Goal: Information Seeking & Learning: Learn about a topic

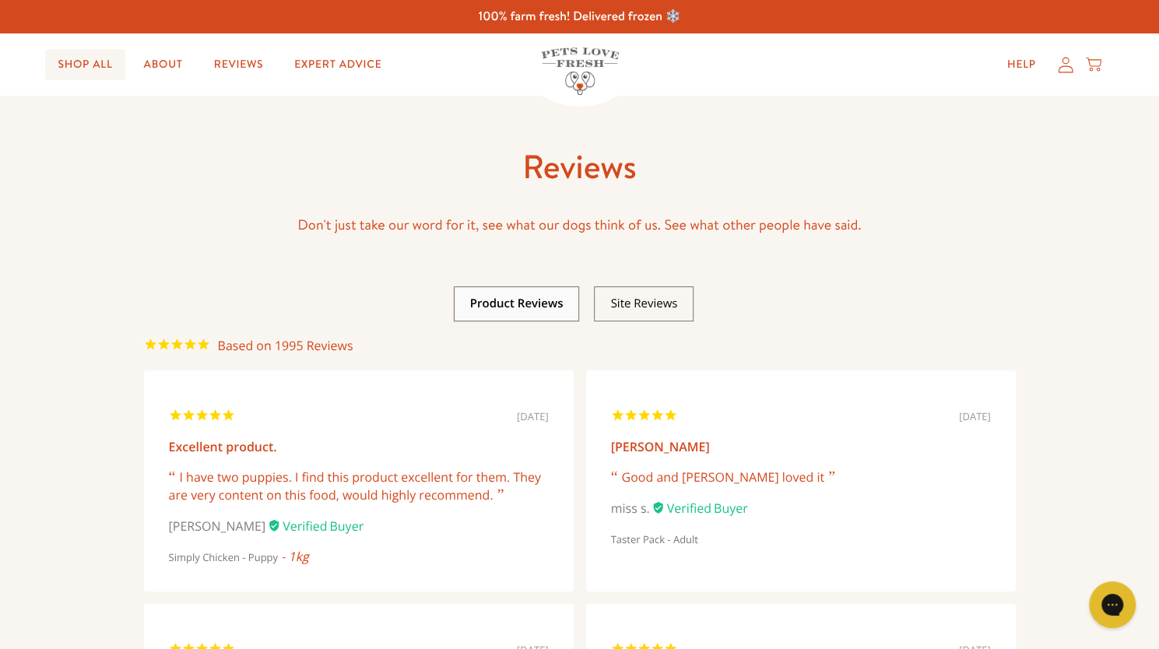
click at [112, 72] on link "Shop All" at bounding box center [84, 64] width 79 height 31
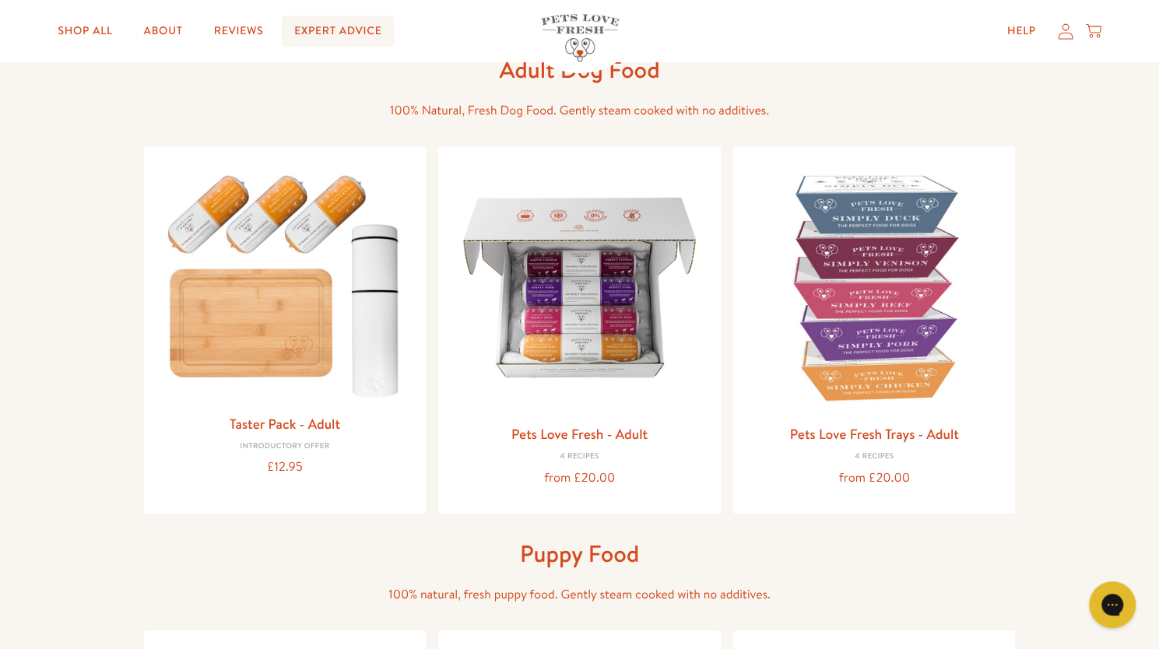
click at [341, 33] on link "Expert Advice" at bounding box center [338, 31] width 112 height 31
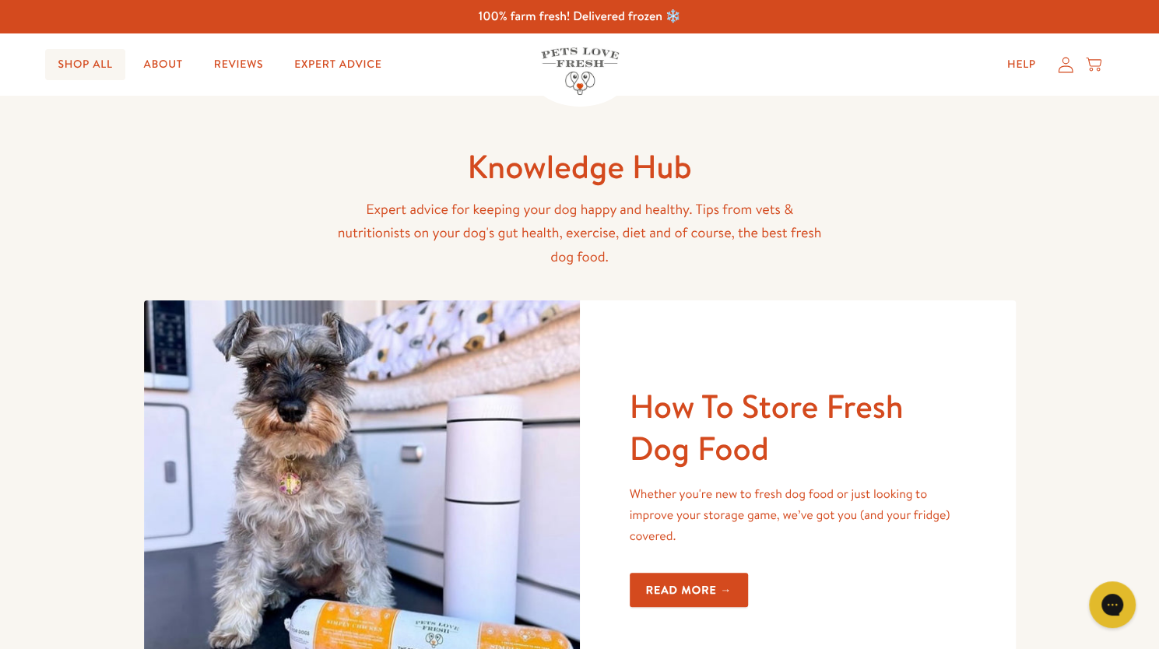
click at [115, 66] on link "Shop All" at bounding box center [84, 64] width 79 height 31
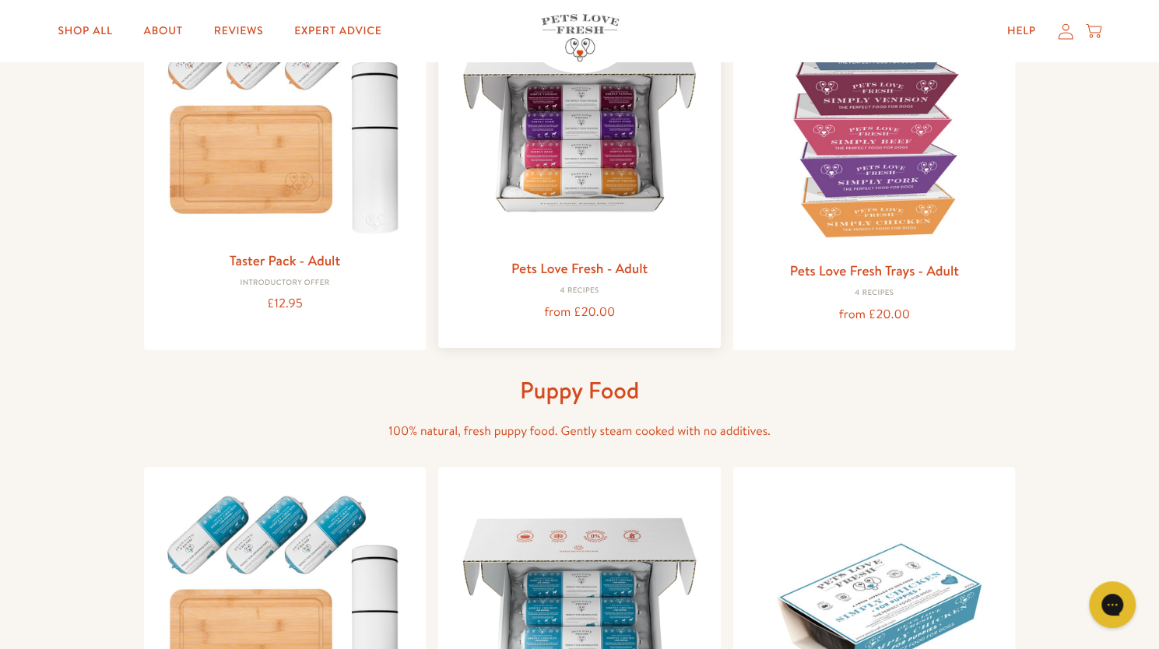
scroll to position [268, 0]
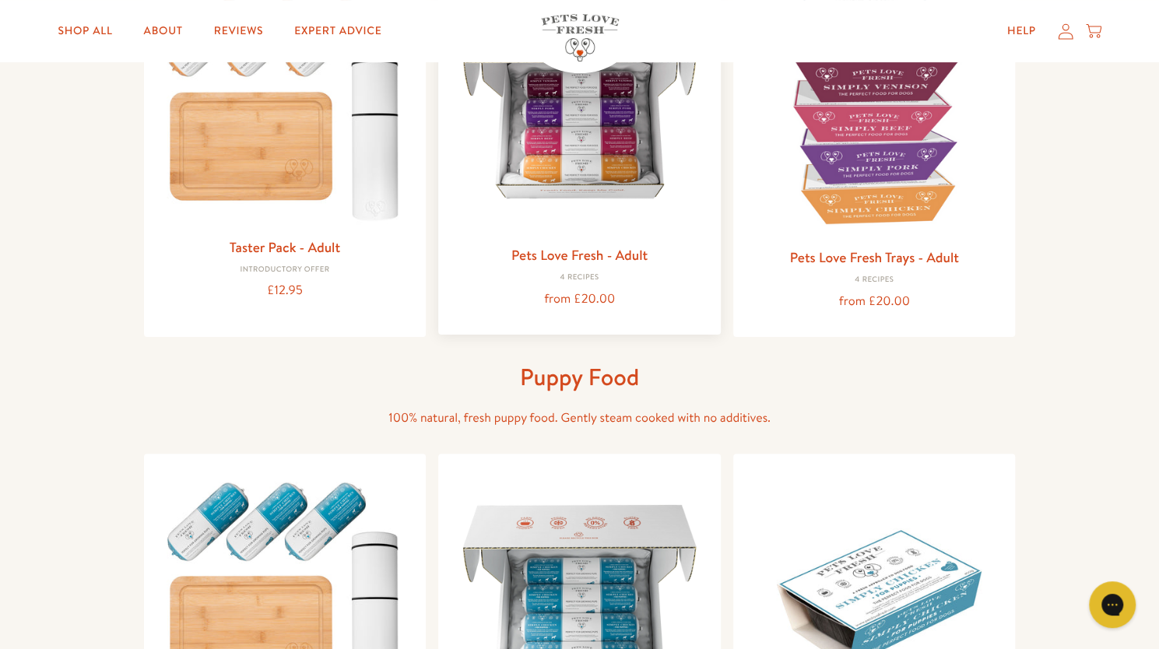
click at [585, 253] on link "Pets Love Fresh - Adult" at bounding box center [580, 254] width 136 height 19
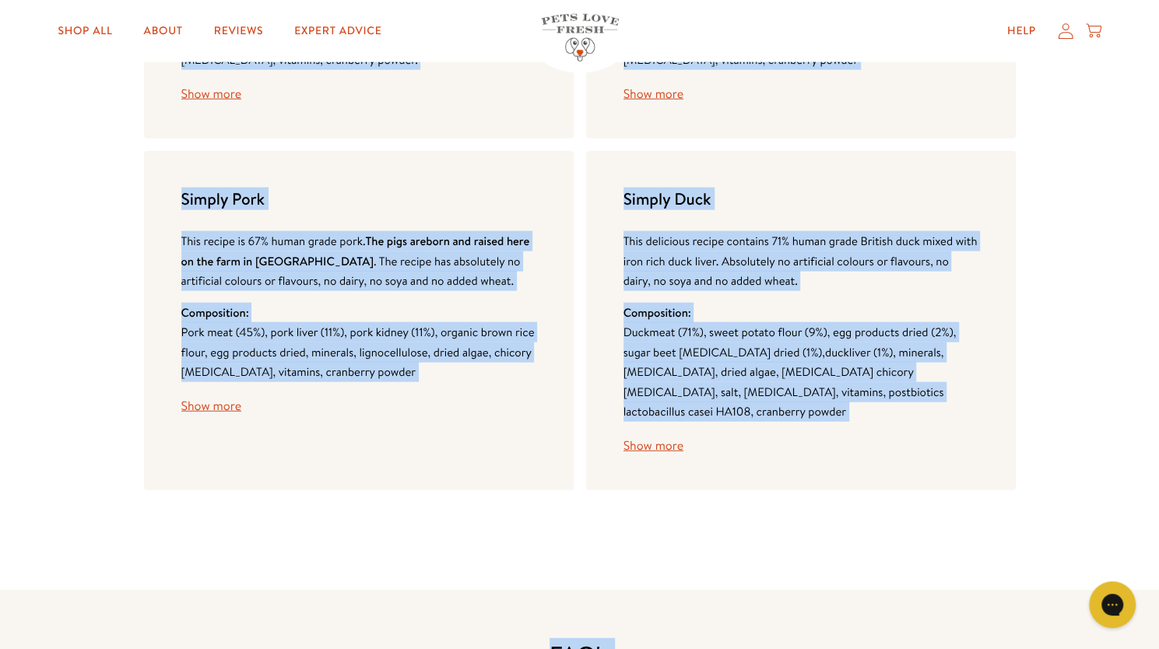
scroll to position [2290, 0]
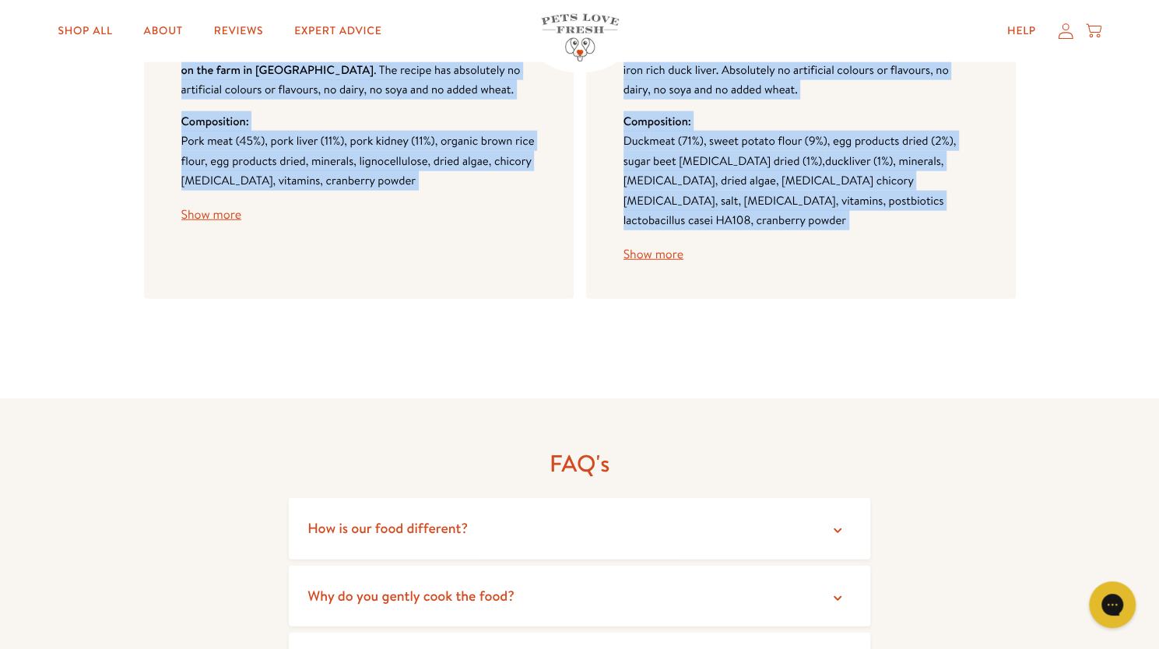
drag, startPoint x: 181, startPoint y: 115, endPoint x: 923, endPoint y: 214, distance: 749.3
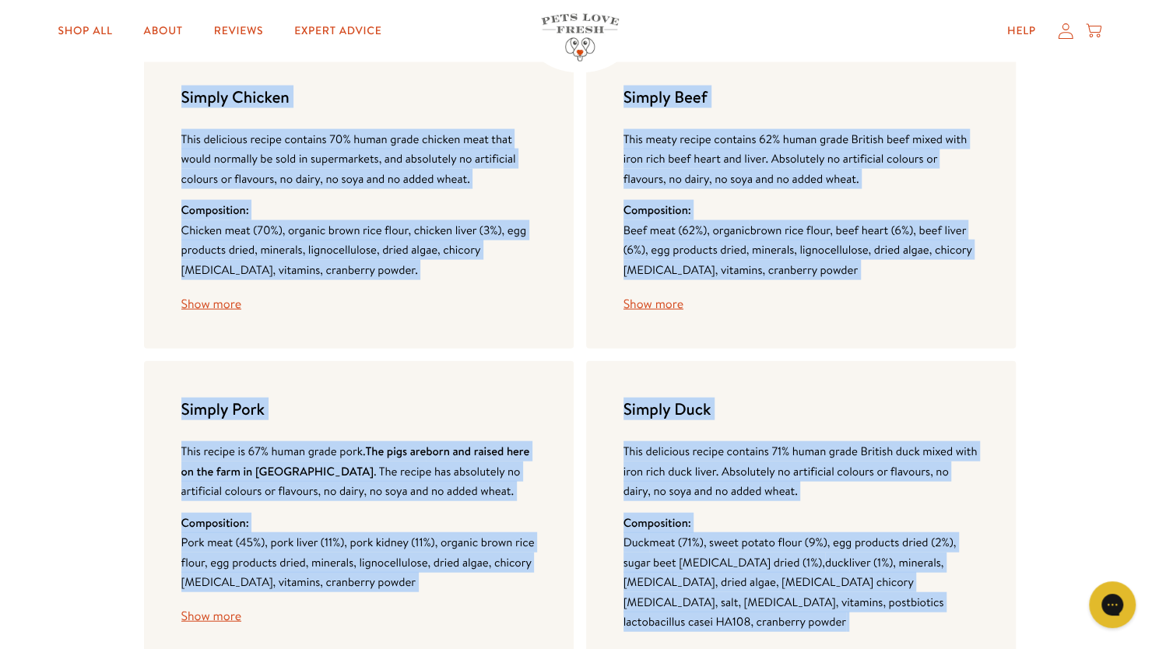
scroll to position [1886, 0]
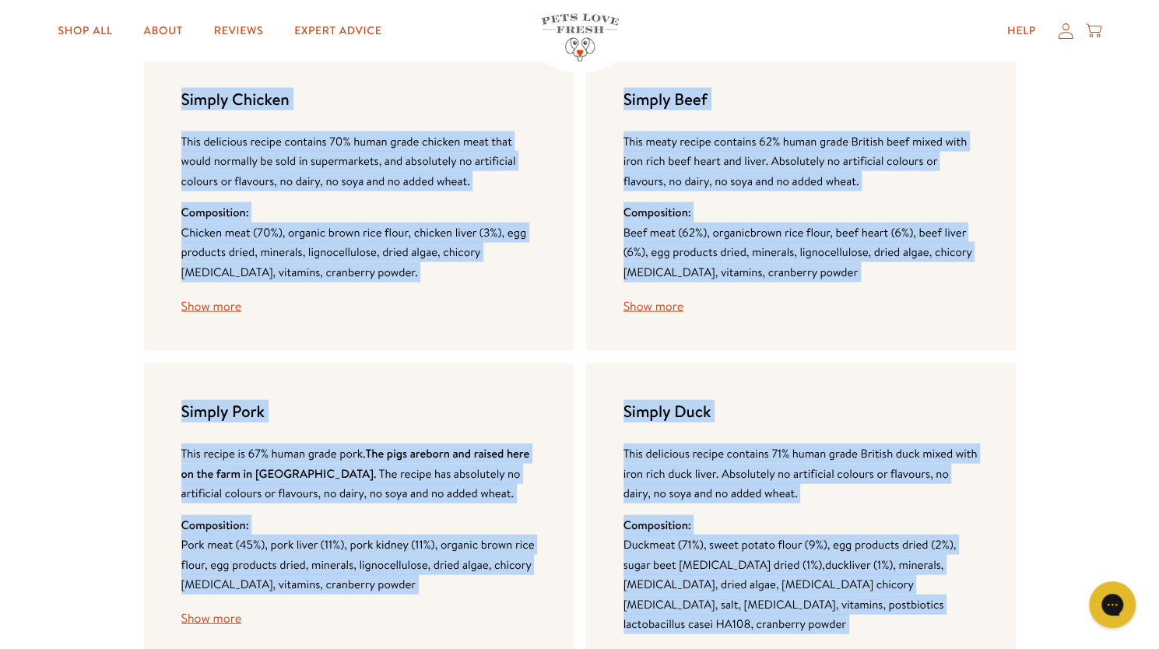
copy body "Simply Chicken This delicious recipe contains 70% human grade chicken meat that…"
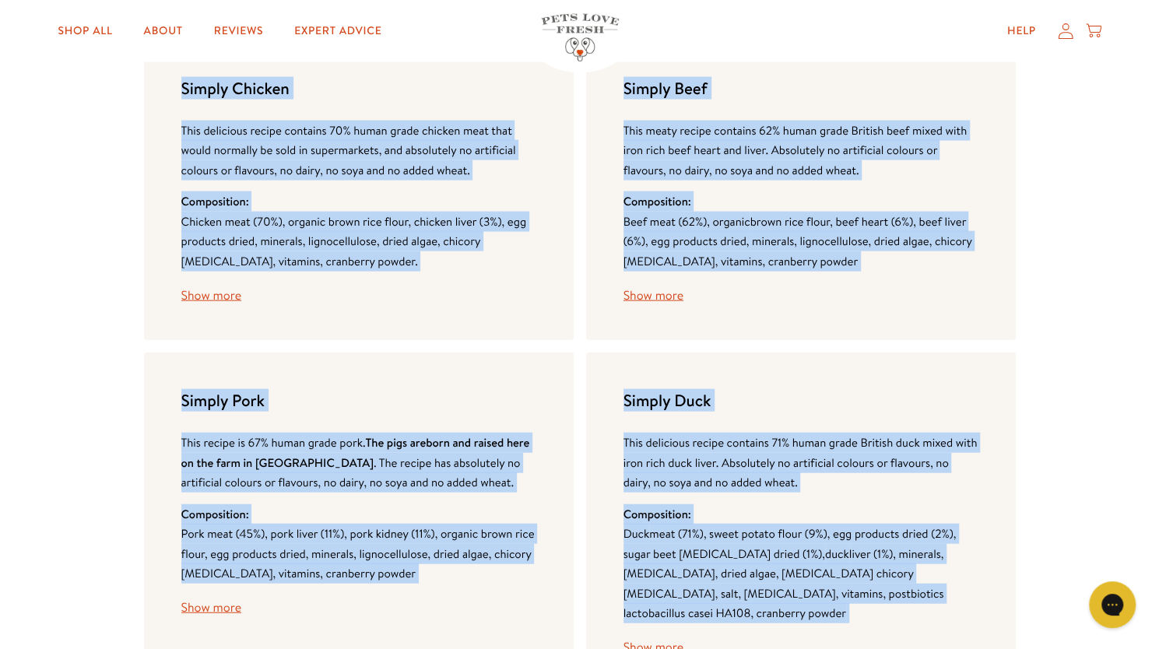
scroll to position [1899, 0]
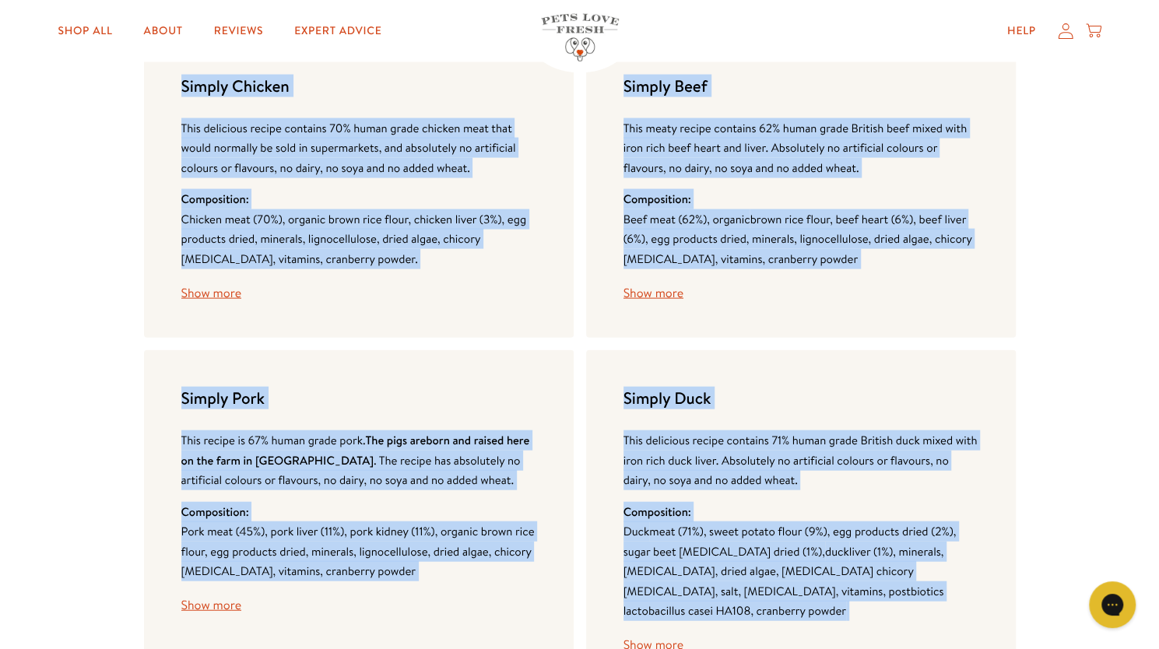
click at [225, 288] on button "Show more" at bounding box center [211, 293] width 60 height 12
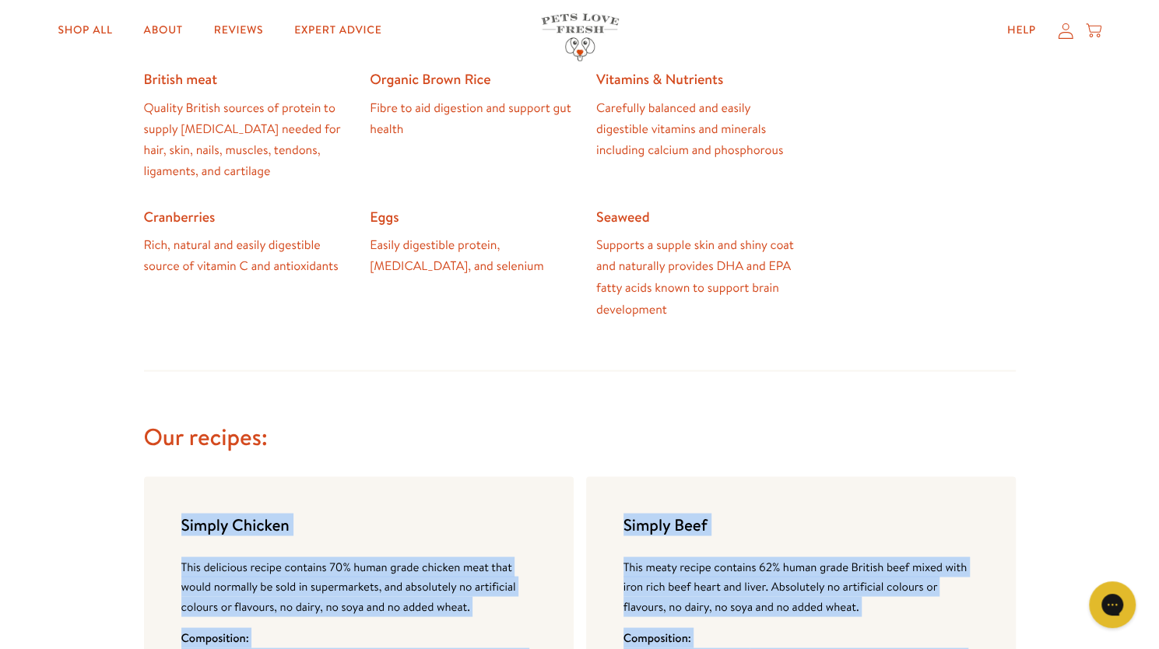
scroll to position [1461, 0]
click at [159, 27] on link "About" at bounding box center [164, 31] width 64 height 31
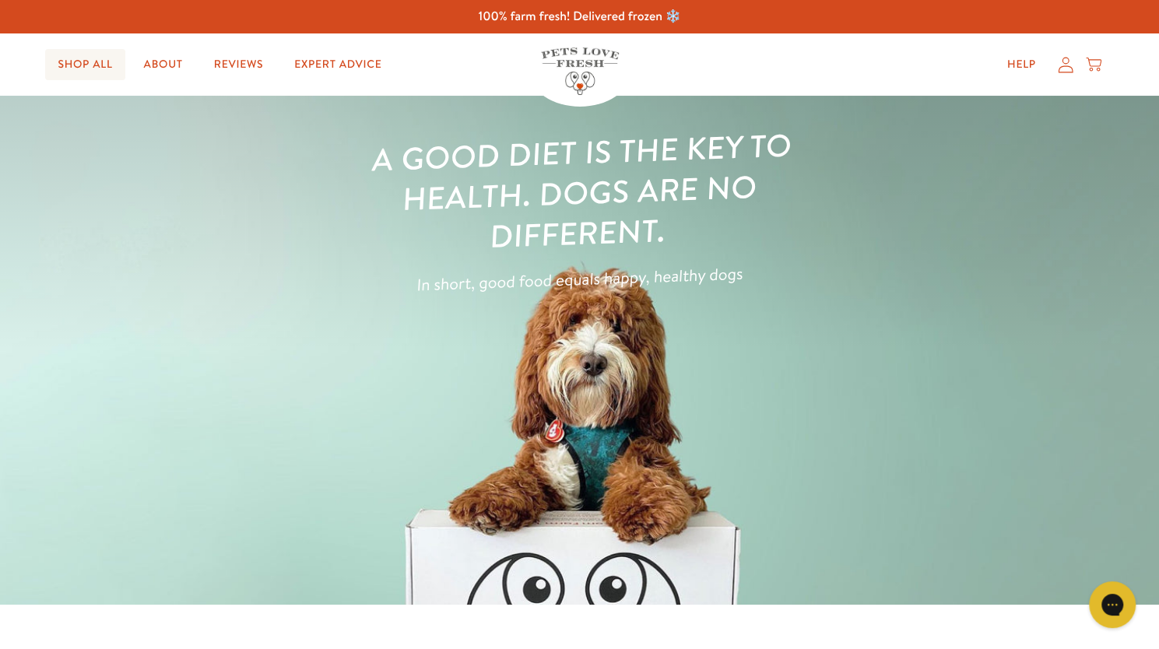
click at [99, 58] on link "Shop All" at bounding box center [84, 64] width 79 height 31
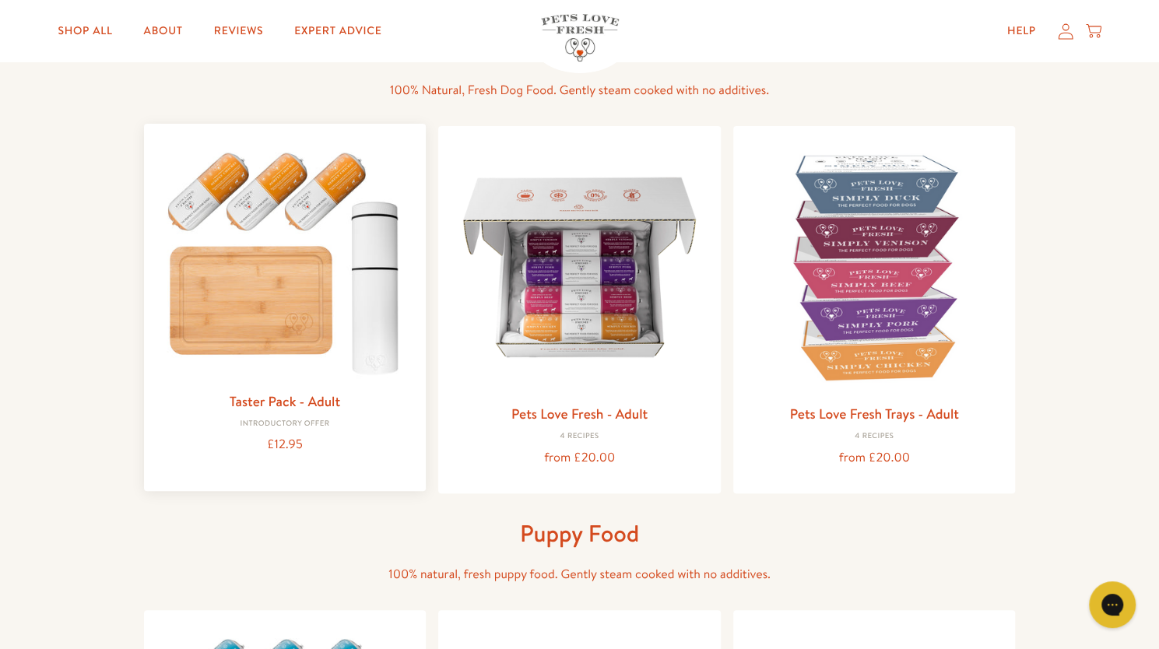
scroll to position [113, 0]
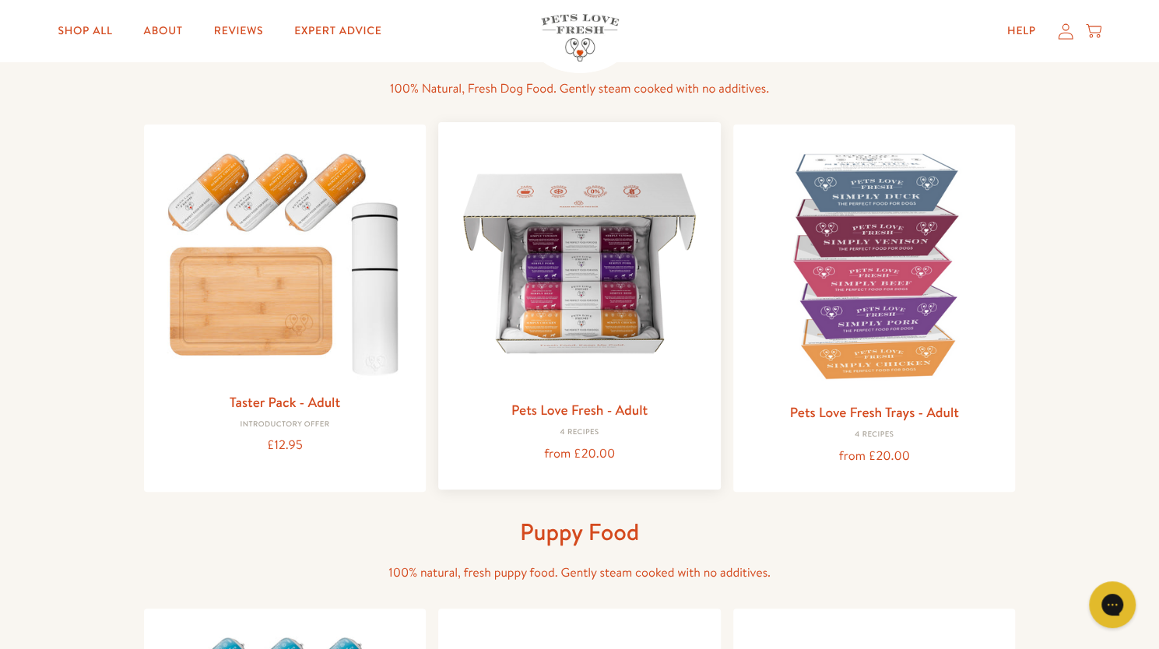
click at [574, 325] on img at bounding box center [580, 264] width 258 height 258
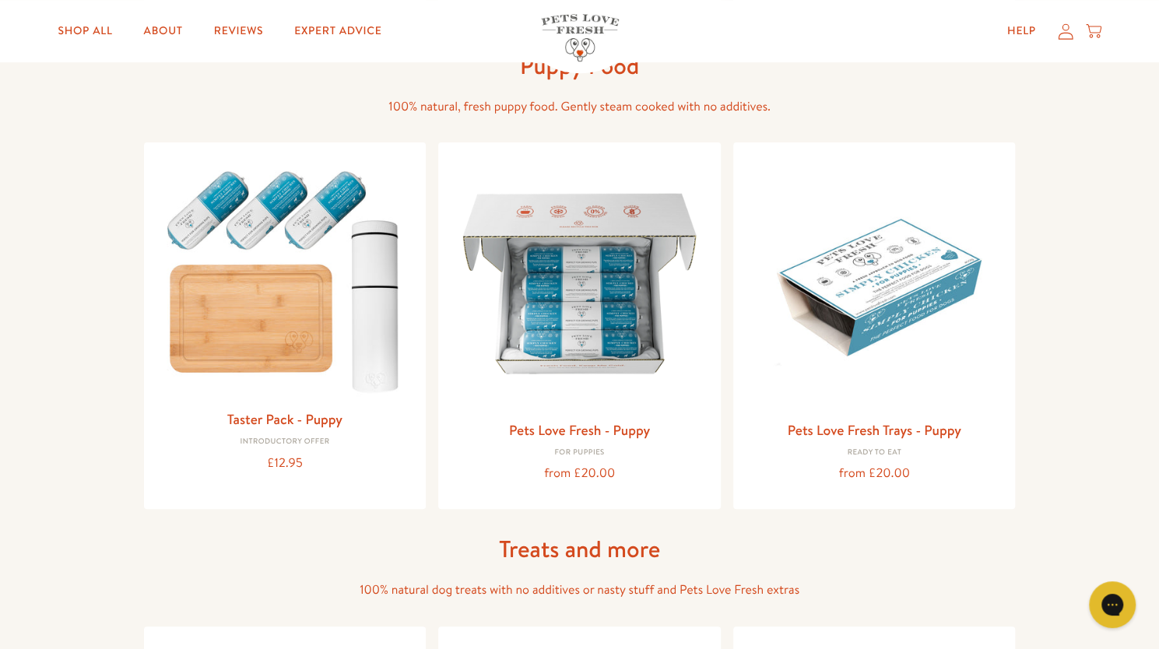
scroll to position [580, 0]
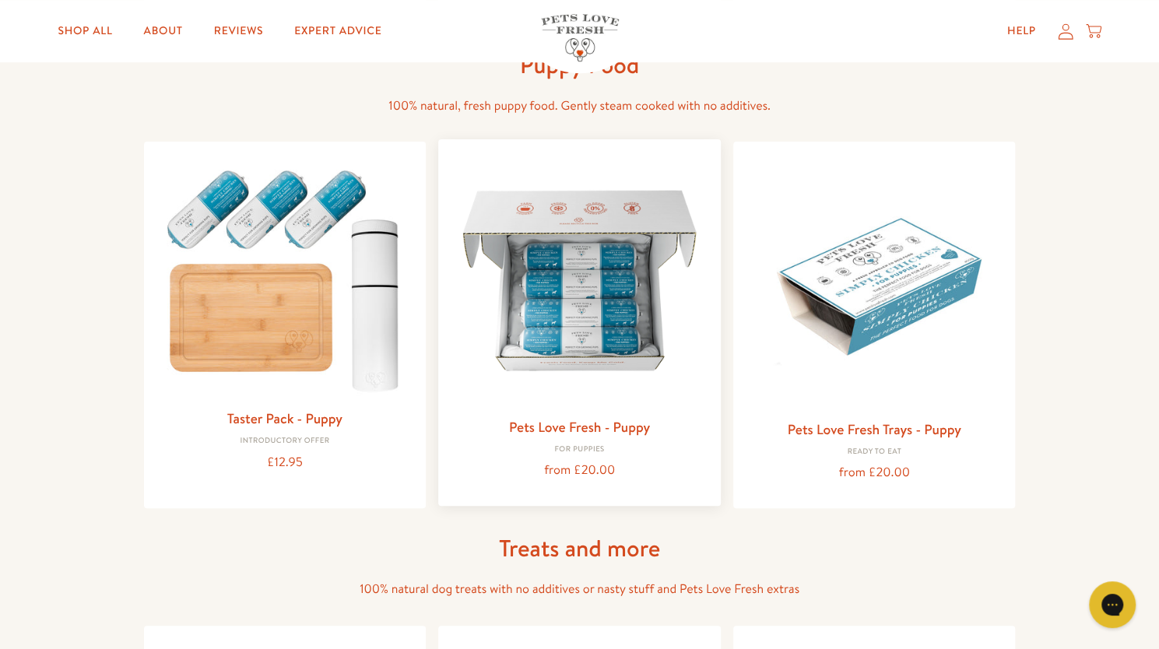
click at [593, 421] on link "Pets Love Fresh - Puppy" at bounding box center [579, 426] width 141 height 19
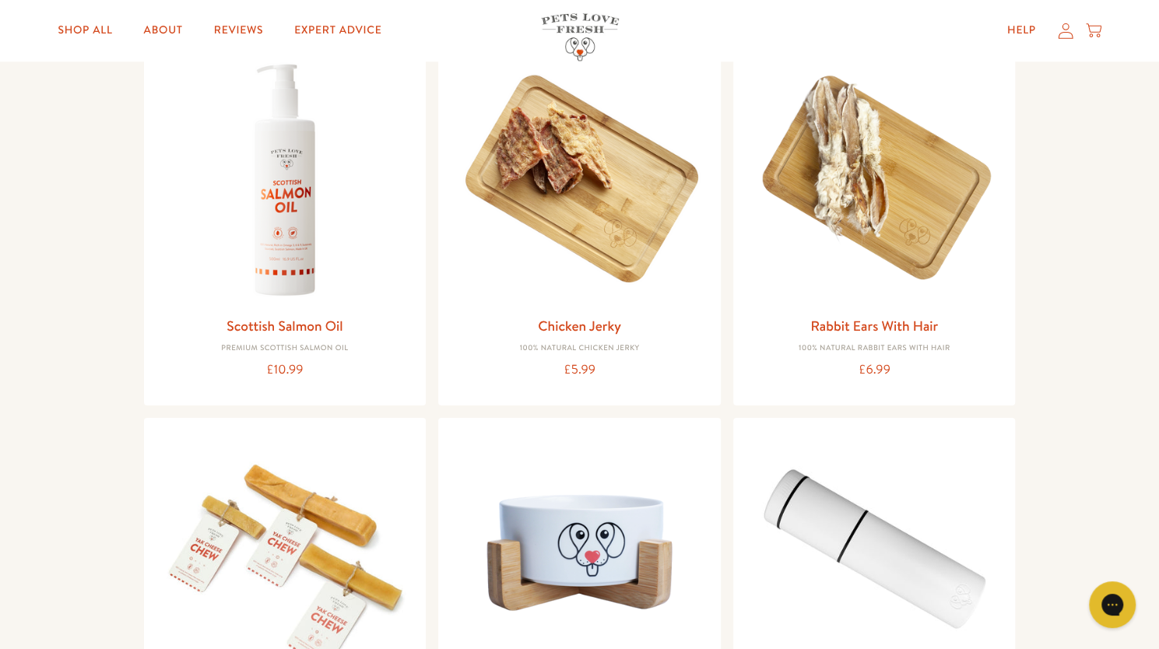
scroll to position [1168, 0]
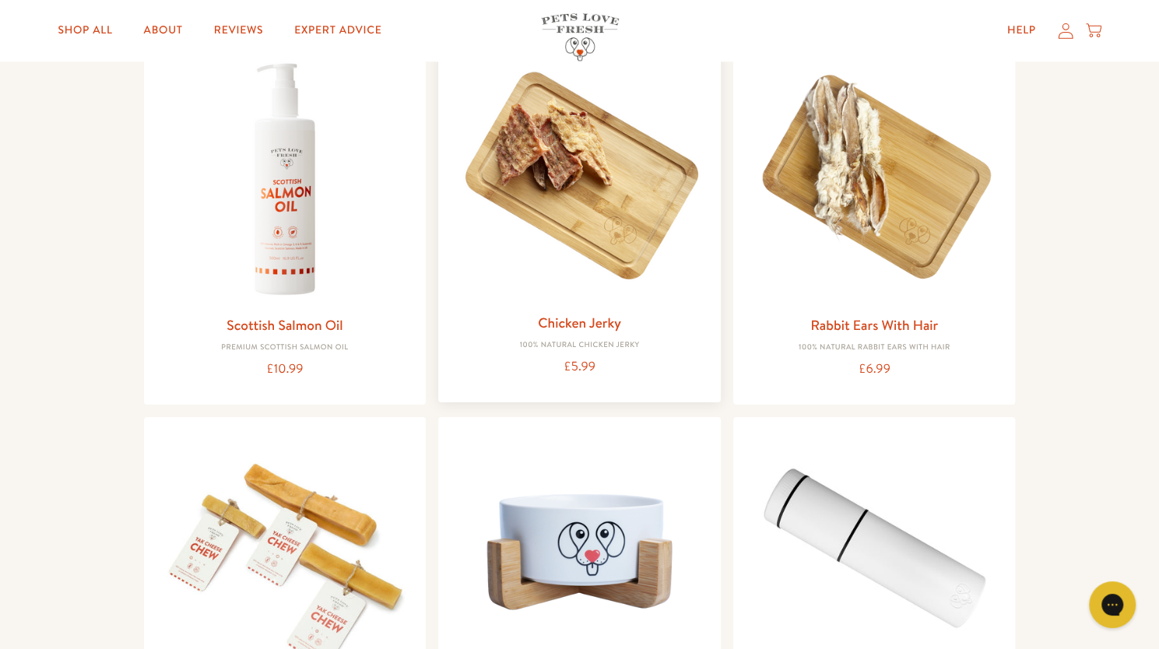
click at [561, 244] on img at bounding box center [580, 177] width 258 height 258
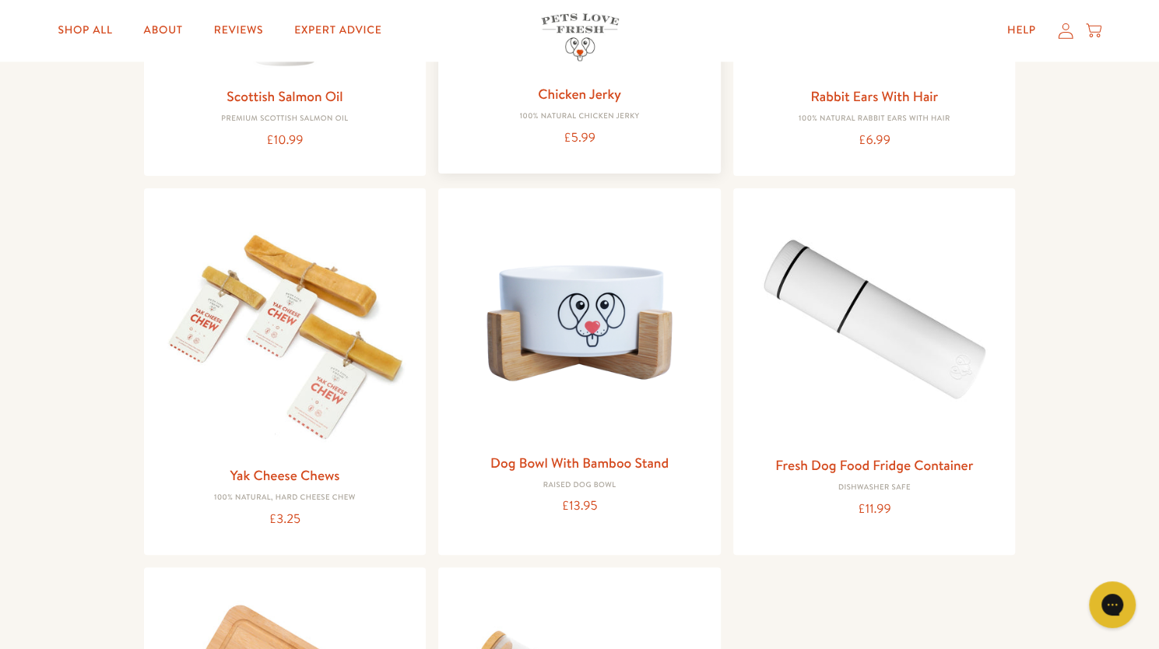
scroll to position [1401, 0]
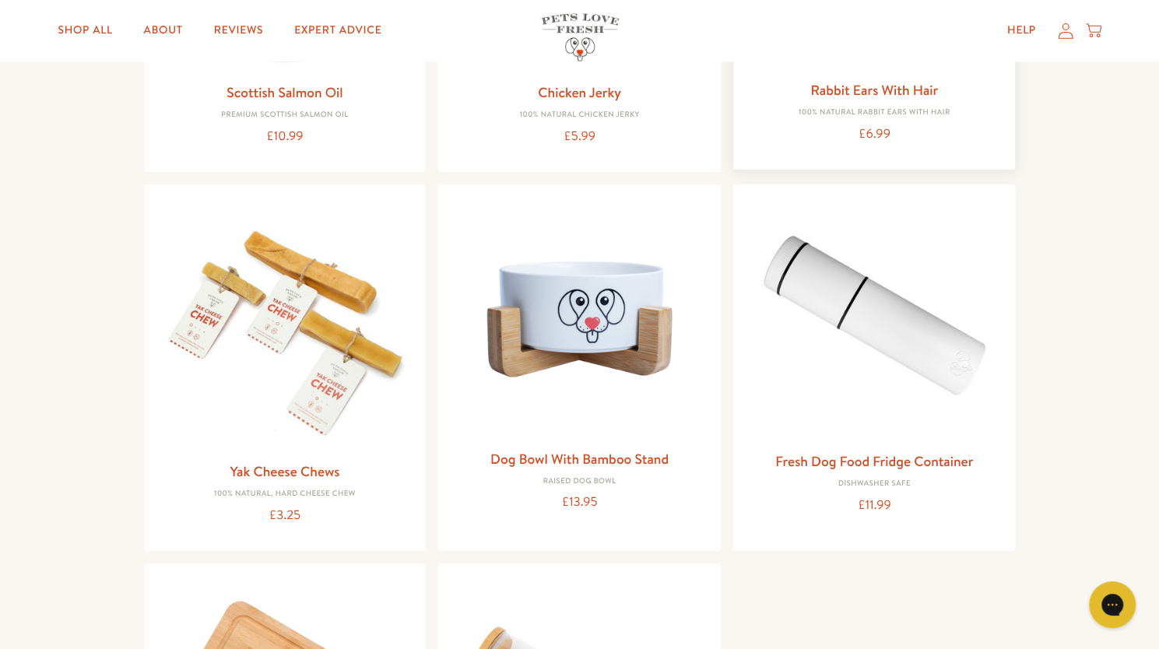
click at [826, 97] on link "Rabbit Ears With Hair" at bounding box center [874, 89] width 128 height 19
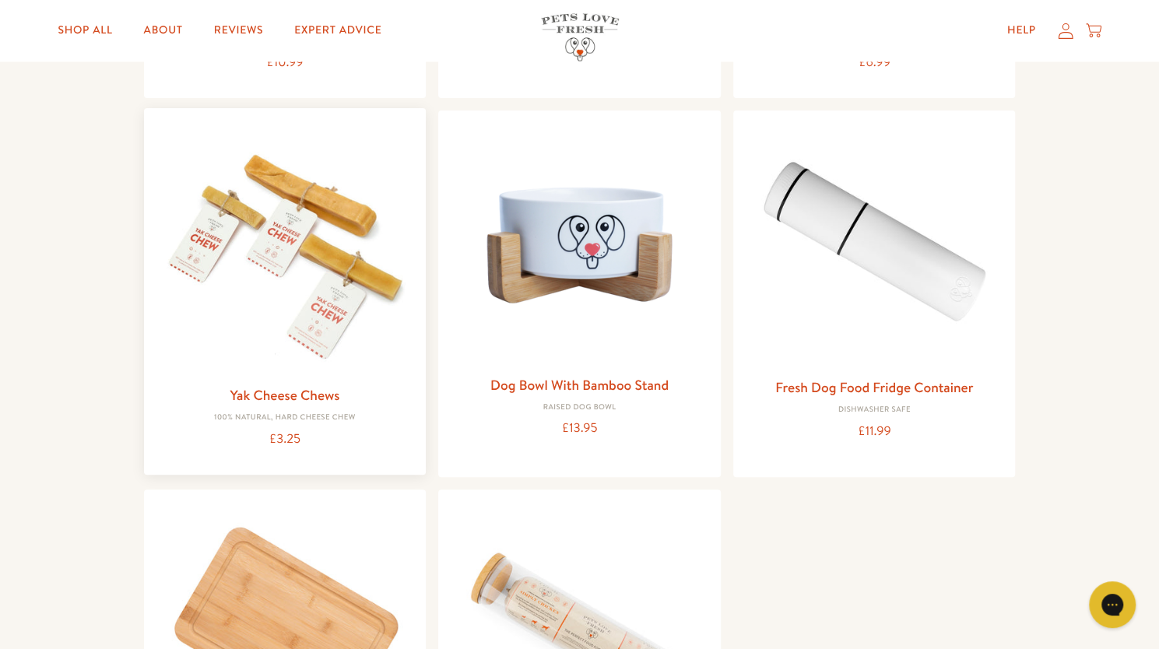
scroll to position [1475, 0]
click at [343, 353] on img at bounding box center [285, 249] width 258 height 258
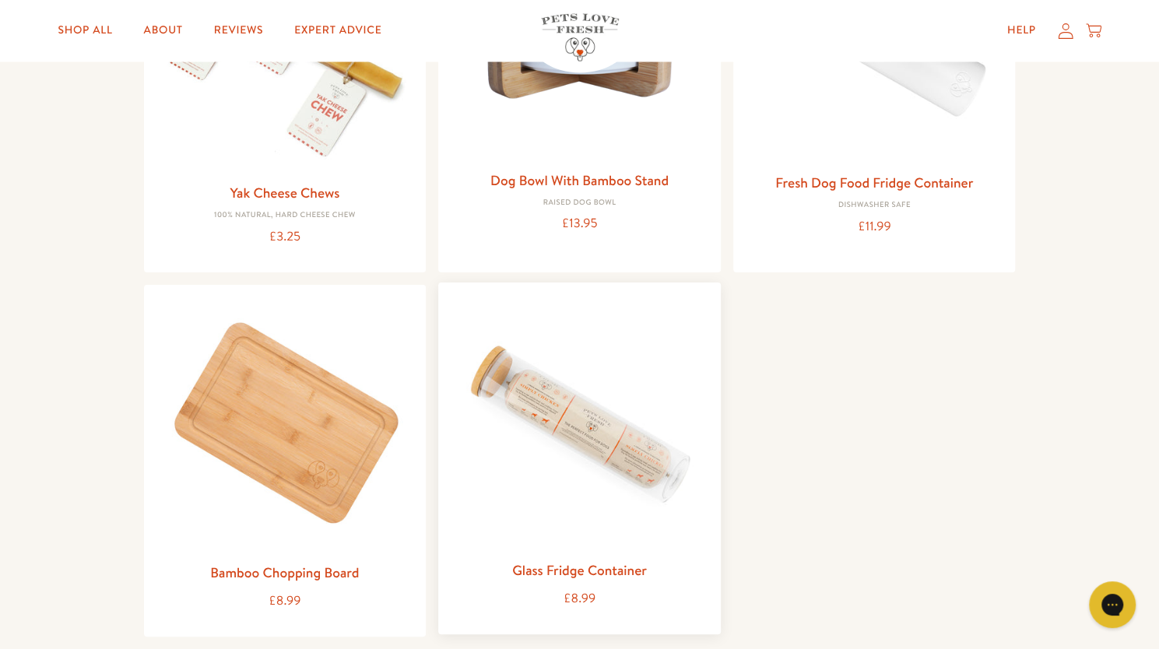
scroll to position [1686, 0]
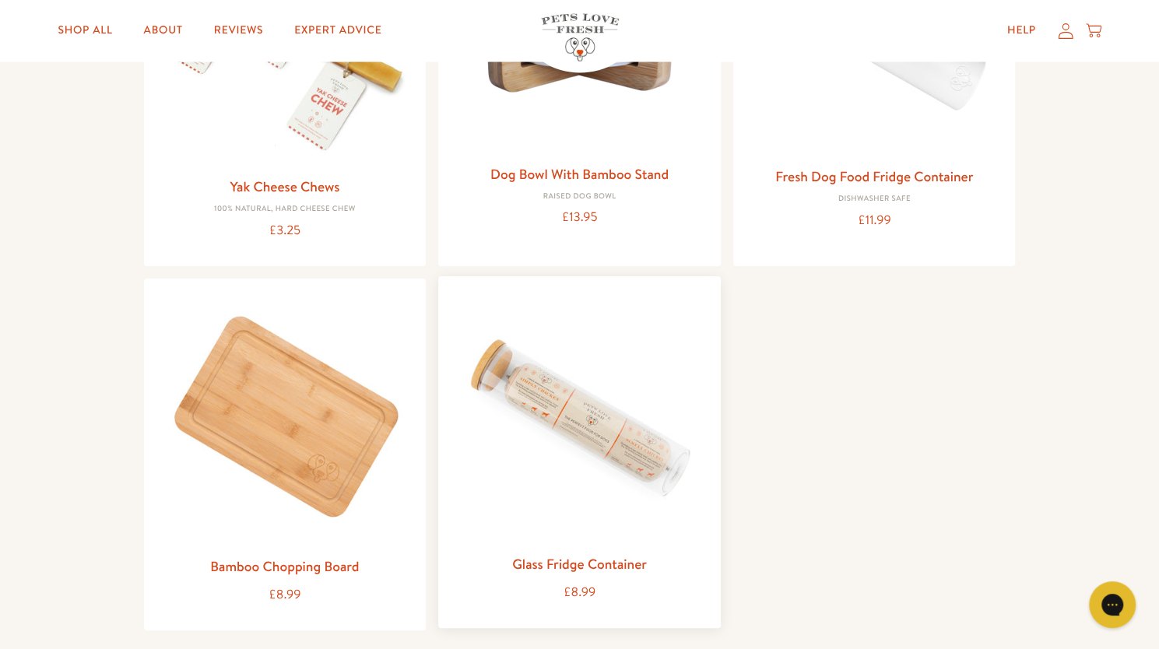
click at [552, 495] on img at bounding box center [580, 418] width 258 height 258
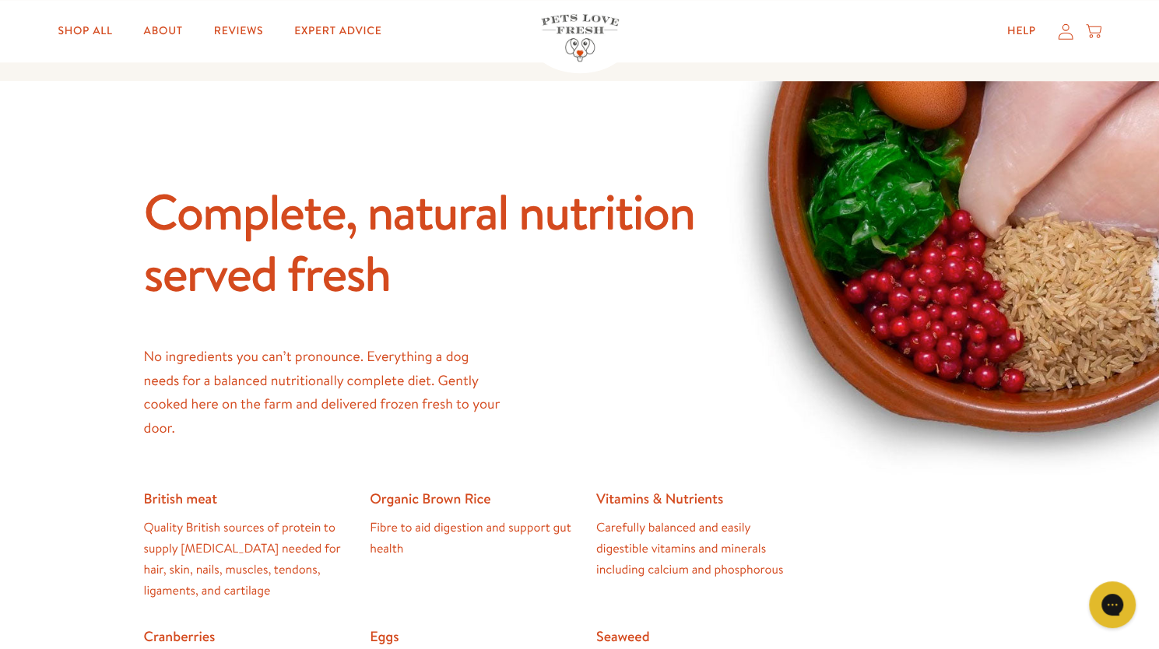
scroll to position [1040, 0]
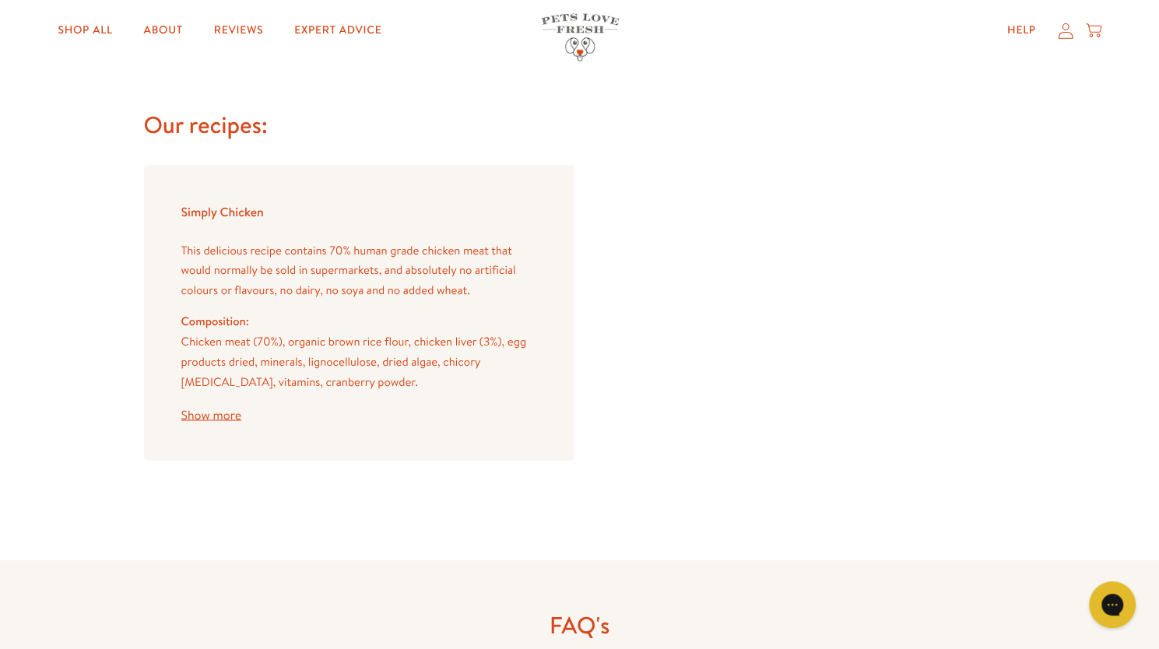
scroll to position [1376, 0]
click at [218, 420] on button "Show more" at bounding box center [211, 414] width 60 height 12
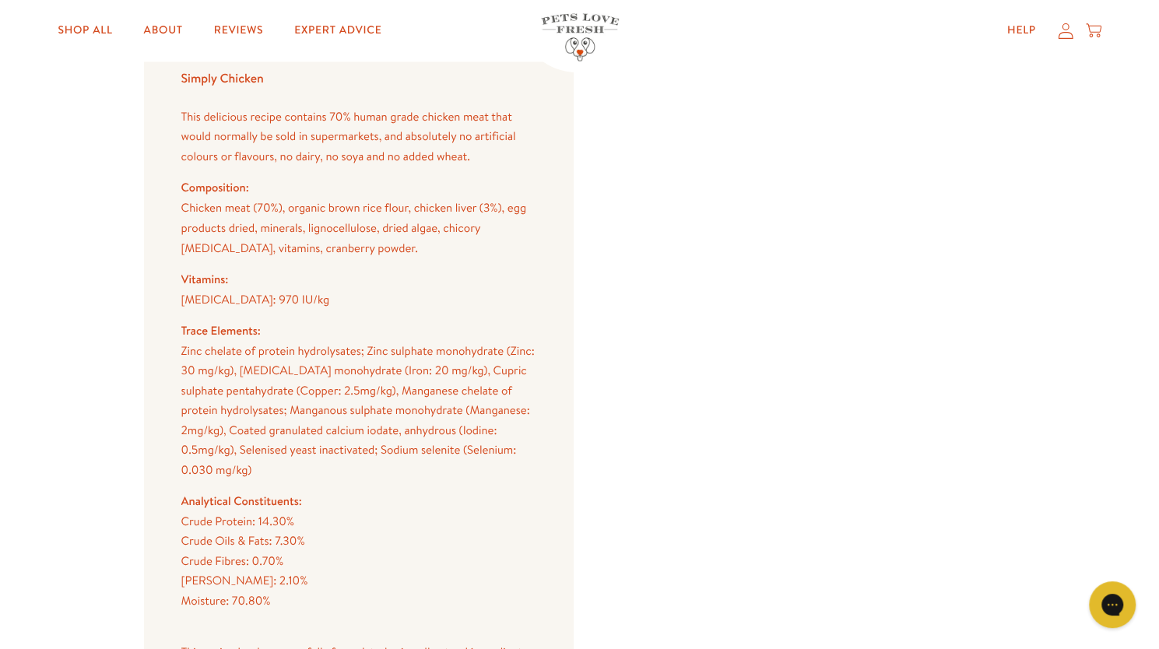
scroll to position [1510, 0]
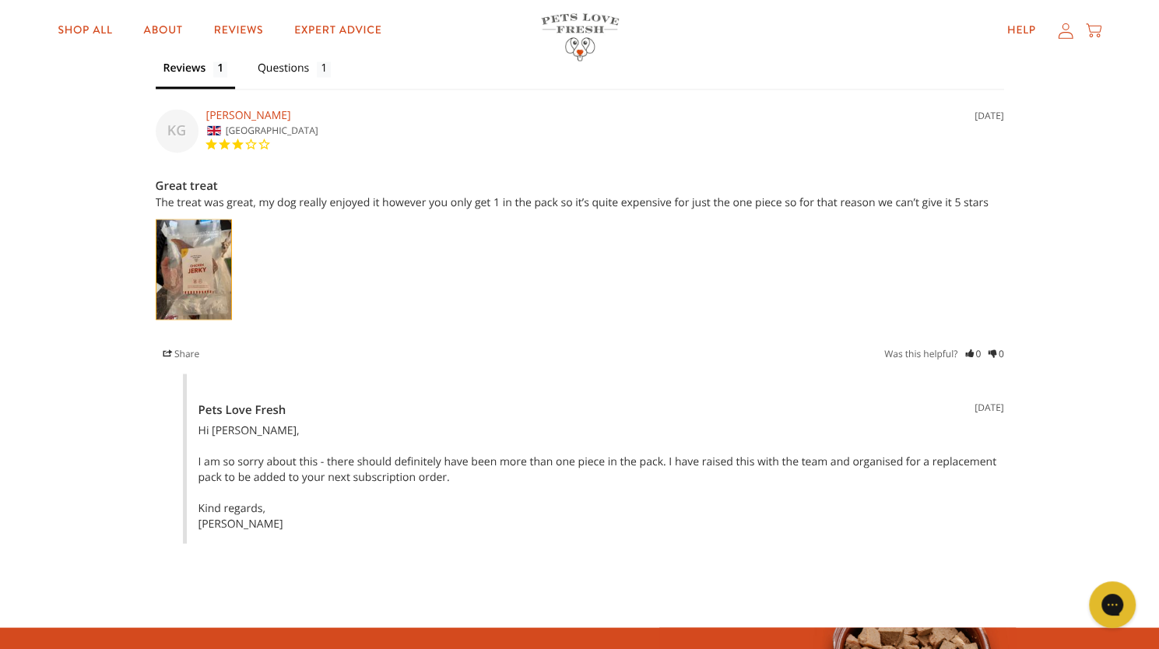
scroll to position [1294, 0]
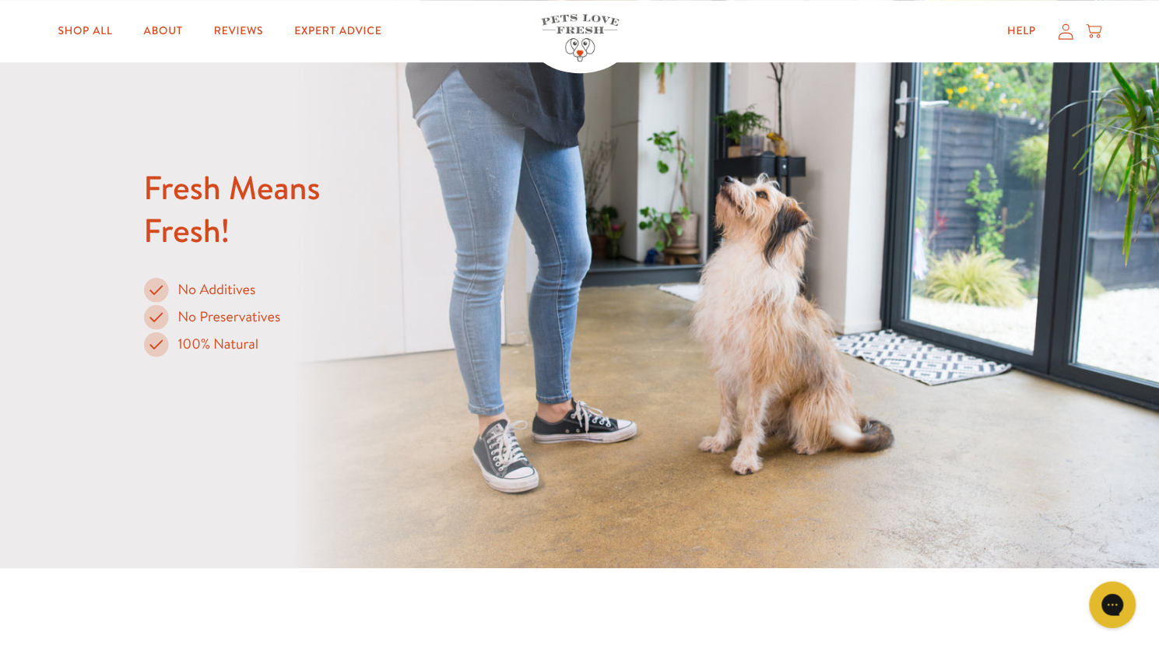
scroll to position [656, 0]
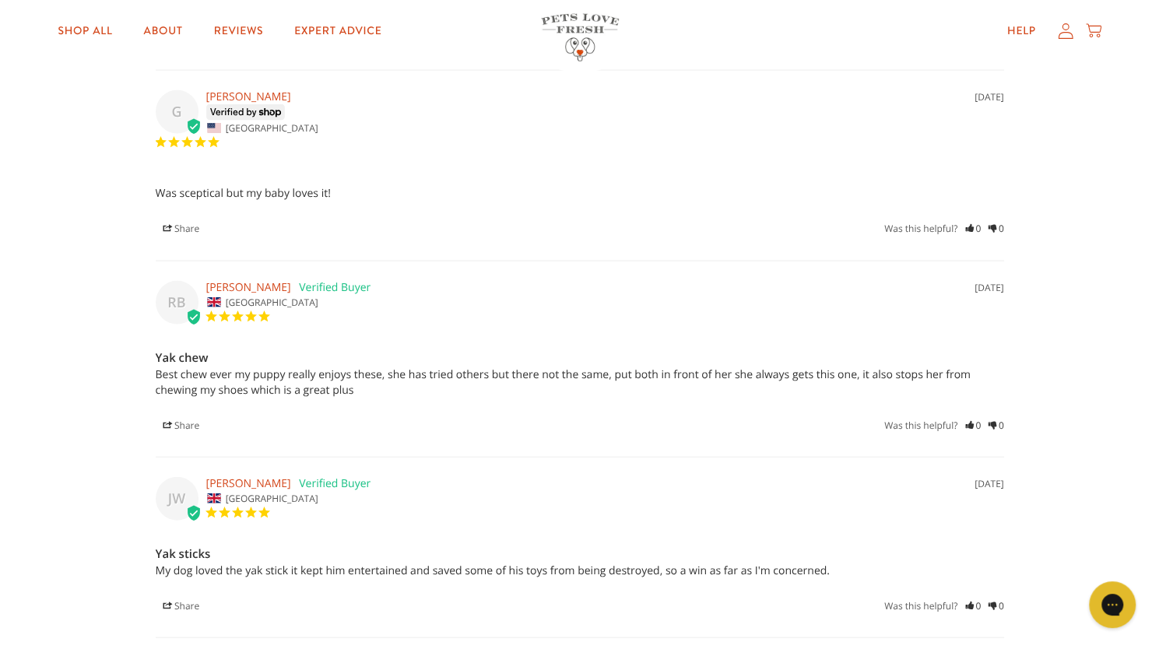
scroll to position [1747, 0]
click at [343, 353] on h3 "Yak chew" at bounding box center [580, 356] width 849 height 19
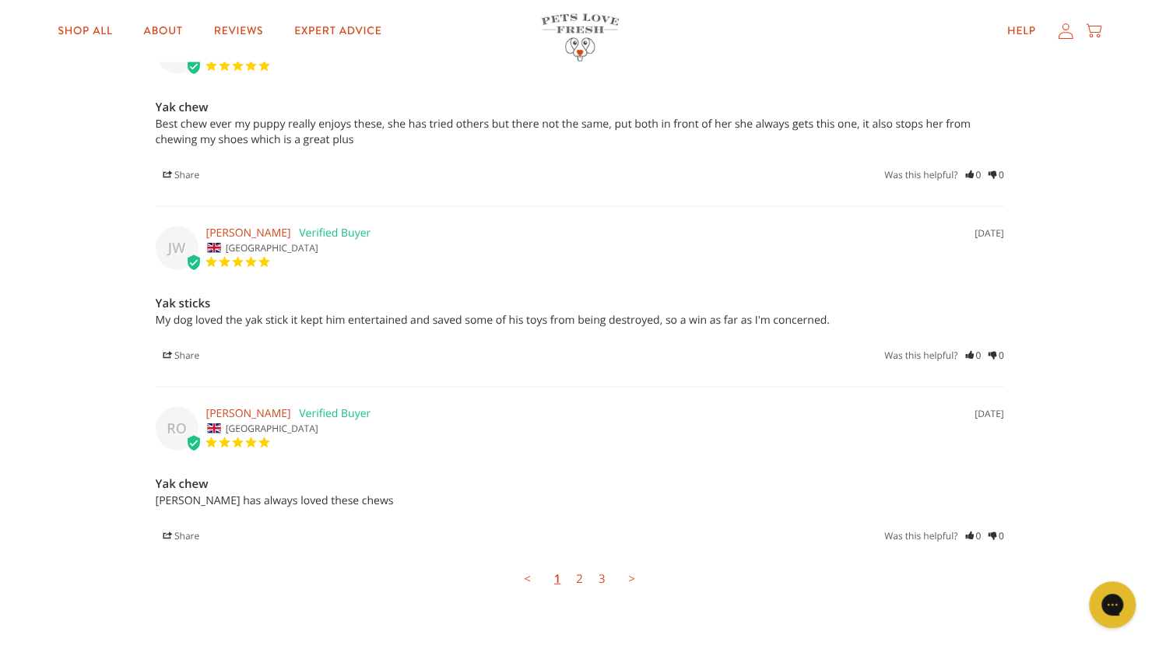
scroll to position [1998, 0]
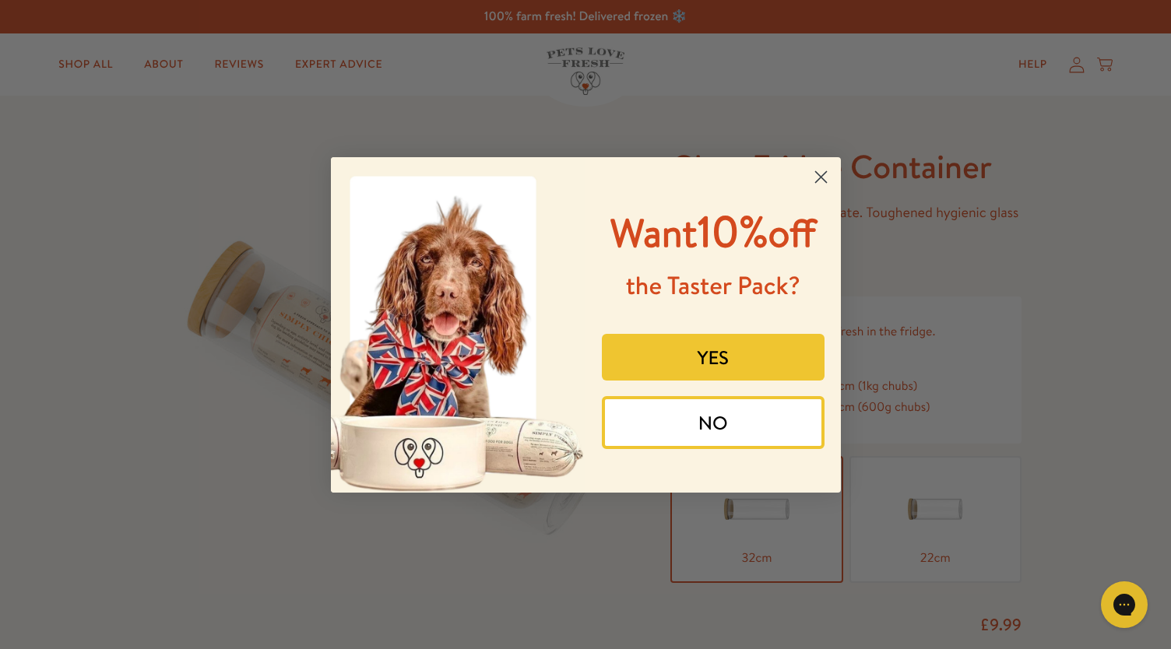
click at [822, 182] on circle "Close dialog" at bounding box center [820, 176] width 26 height 26
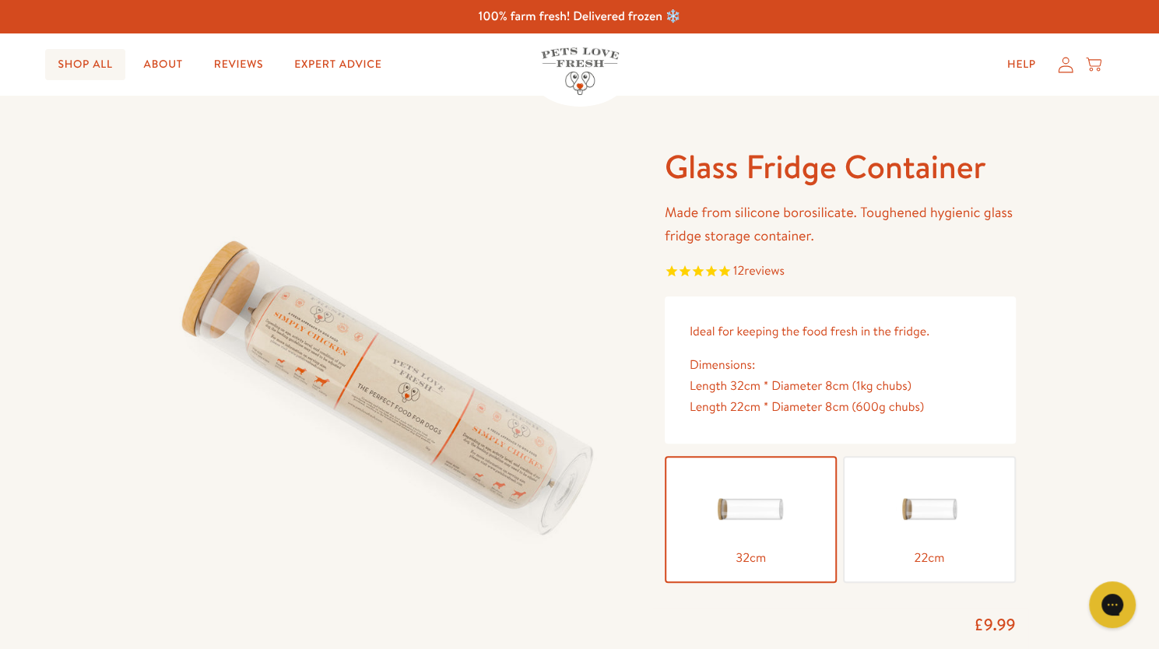
click at [97, 65] on link "Shop All" at bounding box center [84, 64] width 79 height 31
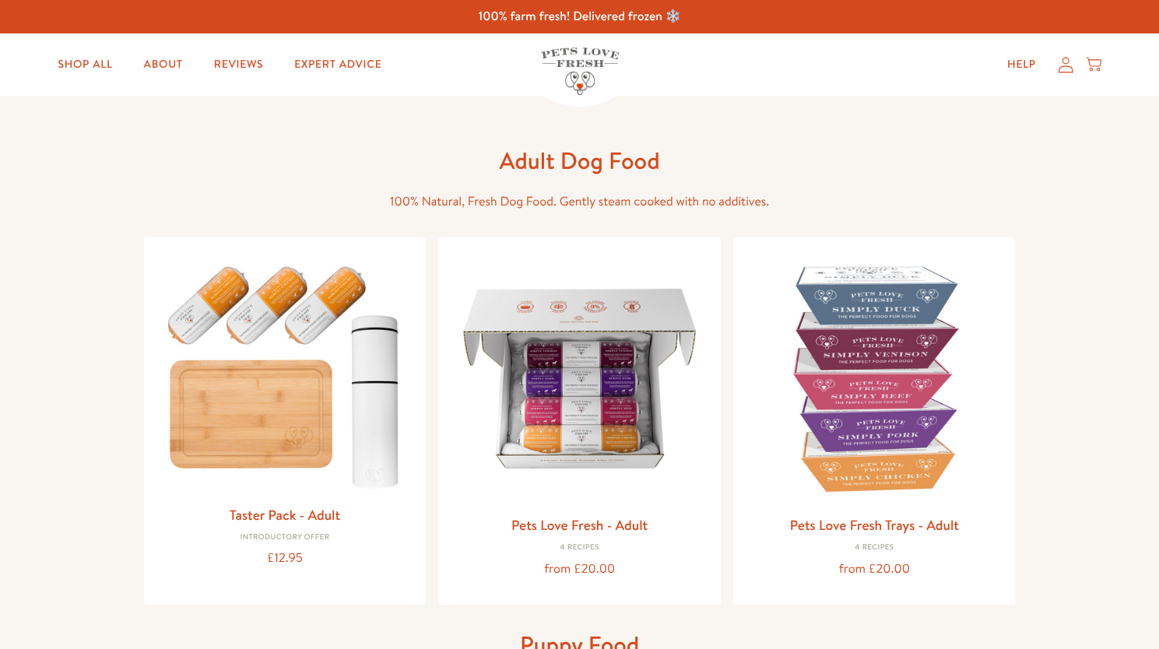
click at [526, 387] on img at bounding box center [580, 379] width 258 height 258
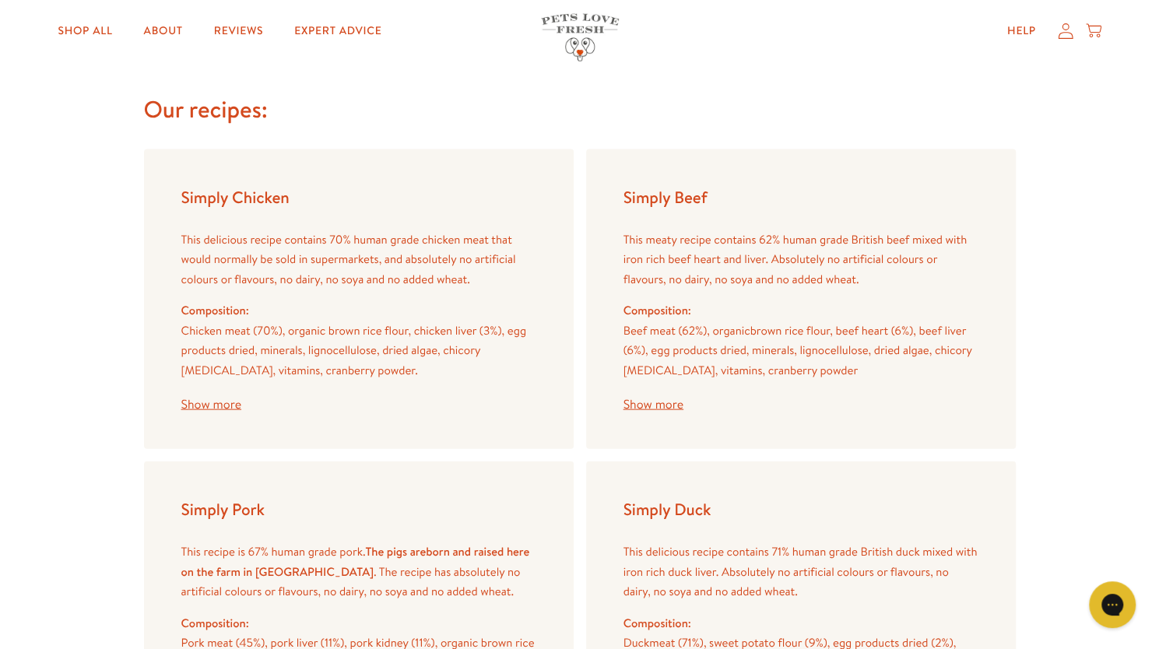
scroll to position [1788, 0]
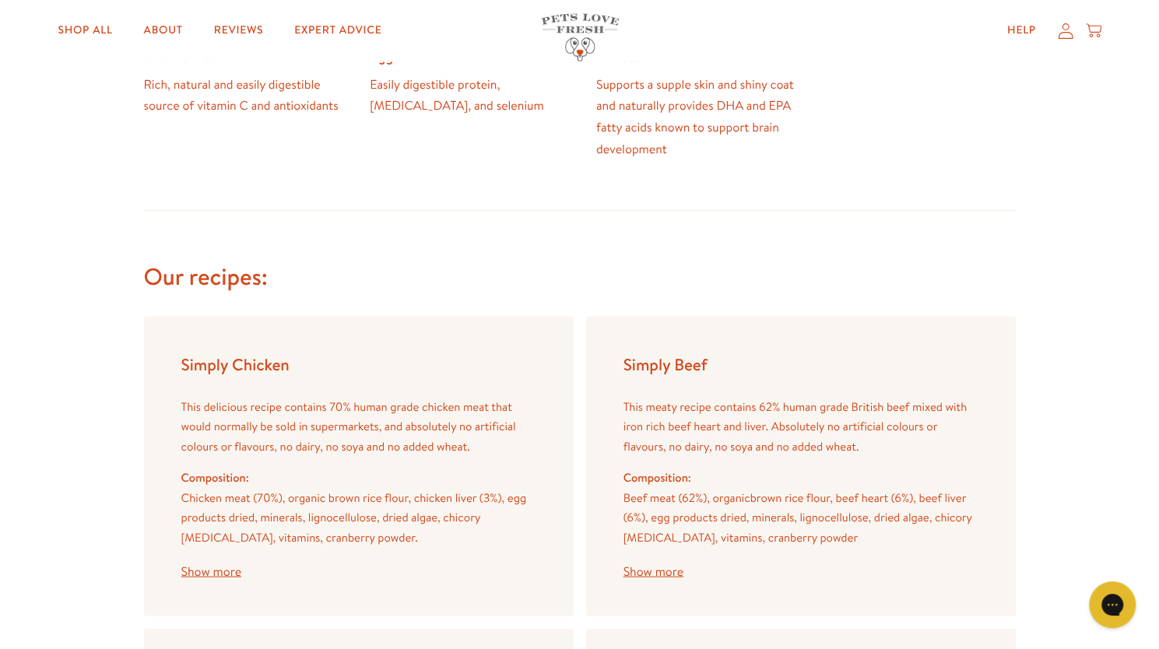
scroll to position [1622, 0]
